Goal: Task Accomplishment & Management: Manage account settings

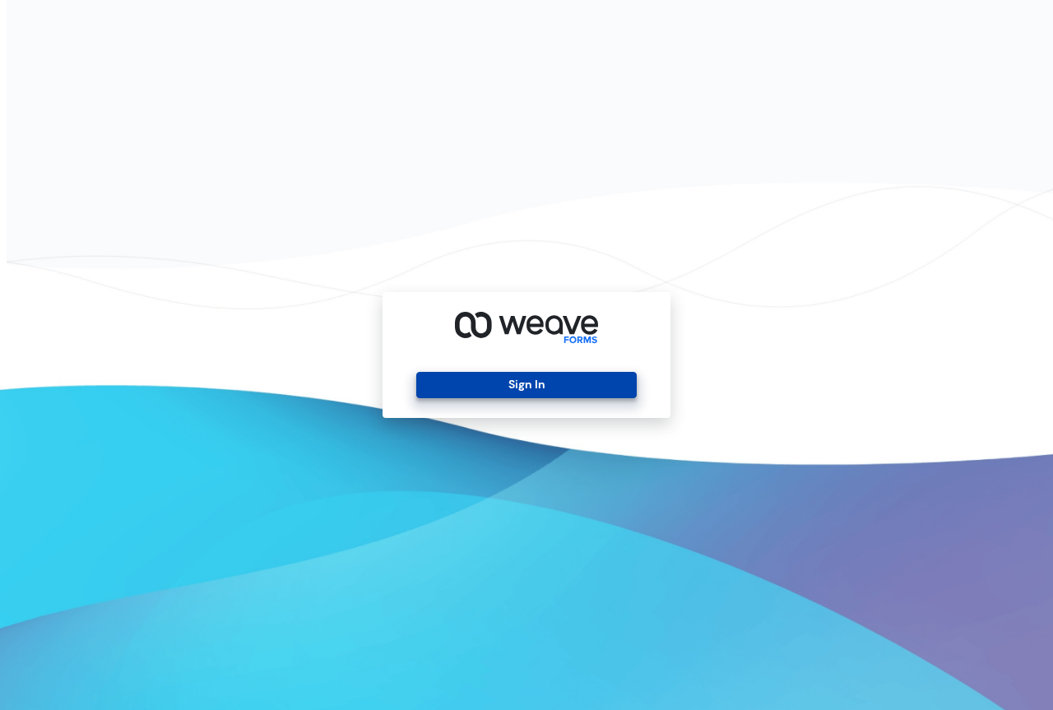
click at [523, 384] on button "Sign In" at bounding box center [526, 385] width 220 height 26
